Goal: Obtain resource: Download file/media

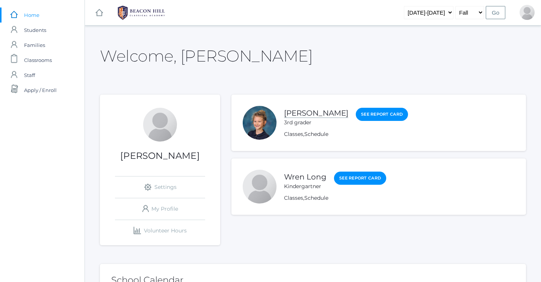
click at [313, 112] on link "[PERSON_NAME]" at bounding box center [316, 112] width 64 height 9
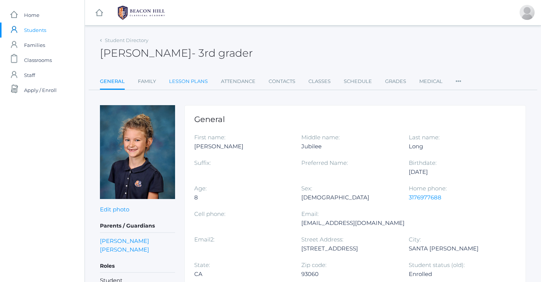
click at [175, 80] on link "Lesson Plans" at bounding box center [188, 81] width 39 height 15
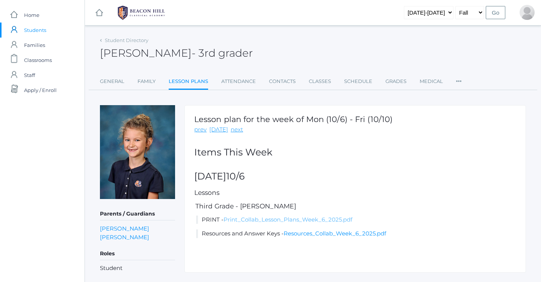
click at [258, 220] on link "Print_Collab_Lesson_Plans_Week_6_2025.pdf" at bounding box center [287, 219] width 129 height 7
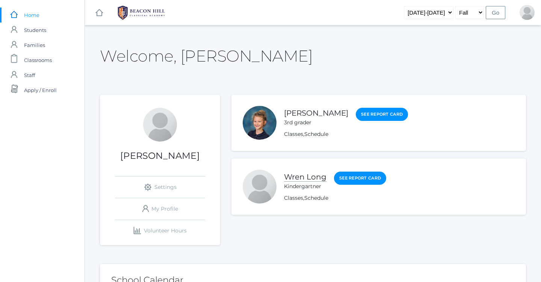
click at [306, 175] on link "Wren Long" at bounding box center [305, 176] width 42 height 9
click at [313, 181] on link "Wren Long" at bounding box center [305, 176] width 42 height 9
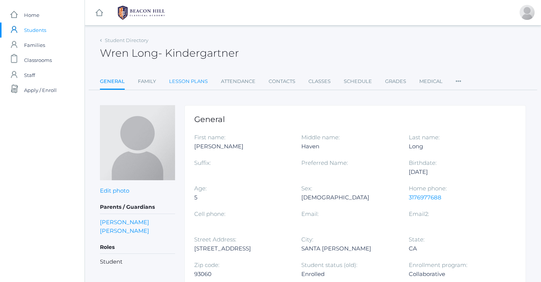
click at [194, 79] on link "Lesson Plans" at bounding box center [188, 81] width 39 height 15
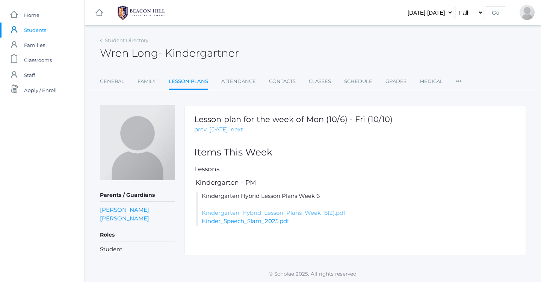
click at [275, 215] on link "Kindergarten_Hybrid_Lesson_Plans_Week_6(2).pdf" at bounding box center [273, 212] width 143 height 7
